Goal: Task Accomplishment & Management: Use online tool/utility

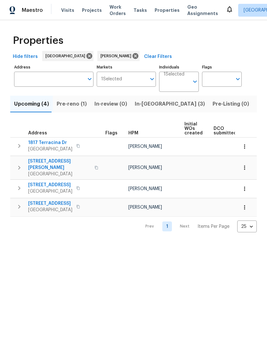
click at [141, 103] on span "In-[GEOGRAPHIC_DATA] (3)" at bounding box center [170, 104] width 70 height 9
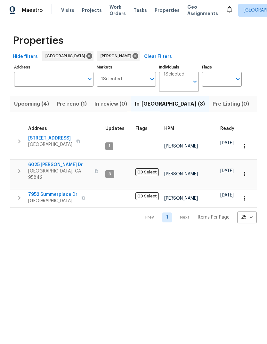
click at [39, 140] on span "[STREET_ADDRESS]" at bounding box center [50, 138] width 44 height 6
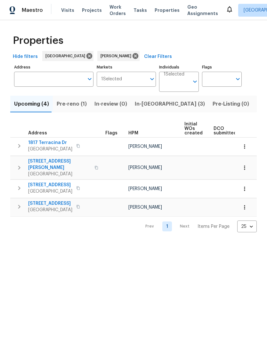
click at [257, 102] on span "Listed (11)" at bounding box center [269, 104] width 25 height 9
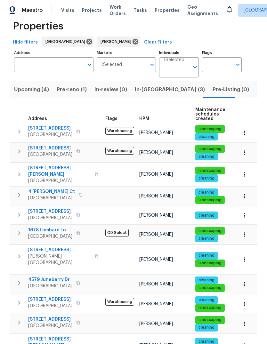
scroll to position [14, 0]
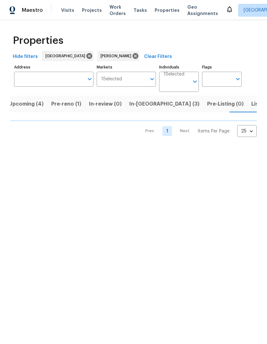
scroll to position [0, 10]
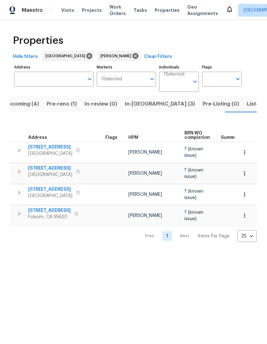
click at [20, 211] on icon "button" at bounding box center [19, 214] width 8 height 8
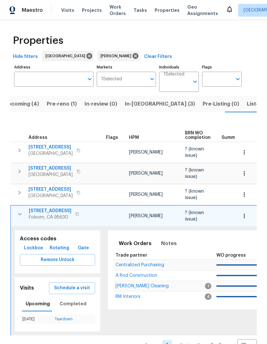
click at [77, 286] on span "Schedule a visit" at bounding box center [72, 288] width 36 height 8
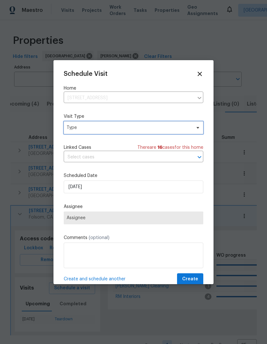
click at [130, 125] on span "Type" at bounding box center [129, 127] width 124 height 6
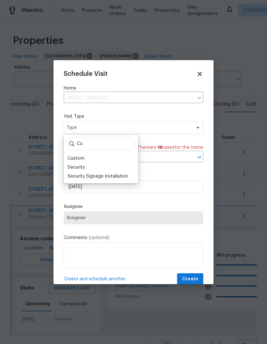
type input "Cu"
click at [91, 157] on div "Custom" at bounding box center [101, 158] width 71 height 9
click at [92, 156] on div "Custom" at bounding box center [101, 158] width 71 height 9
click at [100, 158] on div "Custom" at bounding box center [101, 158] width 71 height 9
click at [104, 158] on div "Custom" at bounding box center [101, 158] width 71 height 9
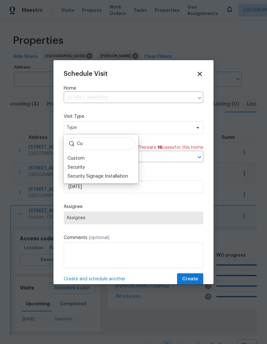
click at [63, 158] on div "Schedule Visit Home [STREET_ADDRESS] ​ Visit Type Type Linked Cases There are 1…" at bounding box center [133, 172] width 160 height 224
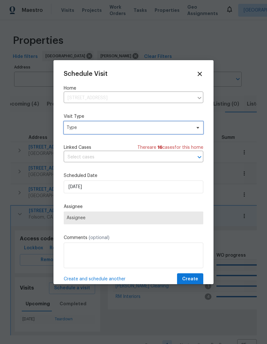
click at [198, 127] on icon at bounding box center [197, 127] width 5 height 5
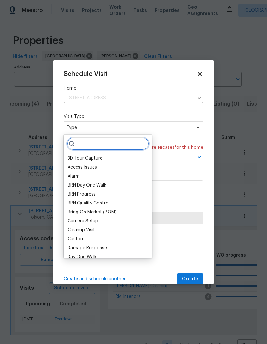
click at [96, 140] on input "search" at bounding box center [108, 143] width 82 height 13
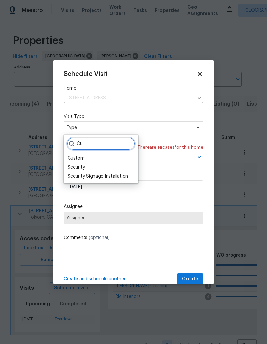
type input "Cu"
click at [80, 157] on div "Custom" at bounding box center [76, 158] width 17 height 6
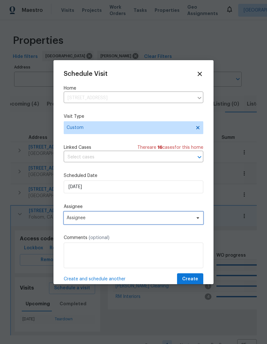
click at [188, 219] on span "Assignee" at bounding box center [129, 217] width 125 height 5
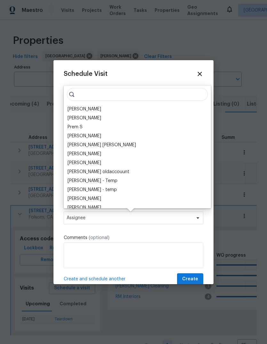
click at [92, 100] on input "search" at bounding box center [137, 94] width 141 height 13
click at [98, 106] on div "[PERSON_NAME]" at bounding box center [85, 109] width 34 height 6
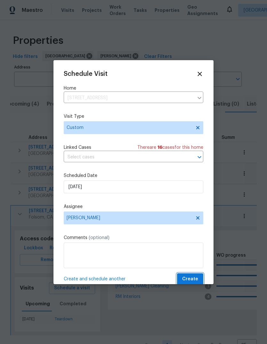
click at [193, 278] on span "Create" at bounding box center [190, 279] width 16 height 8
click at [192, 280] on span "Create" at bounding box center [190, 279] width 16 height 8
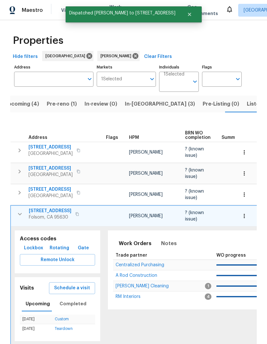
scroll to position [12, 0]
